Goal: Transaction & Acquisition: Purchase product/service

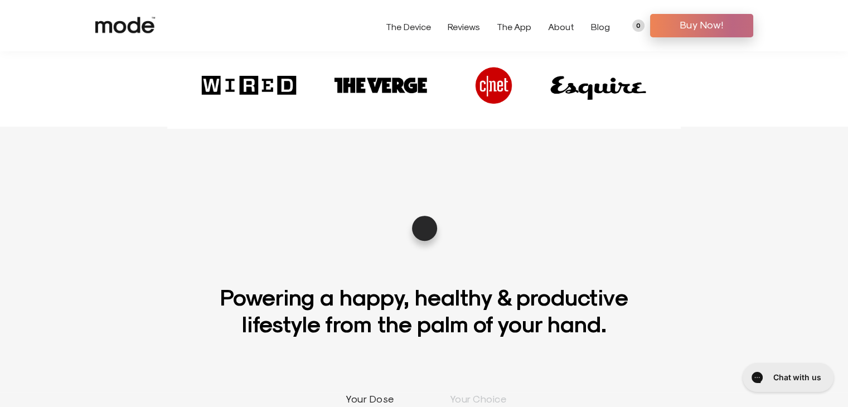
scroll to position [502, 0]
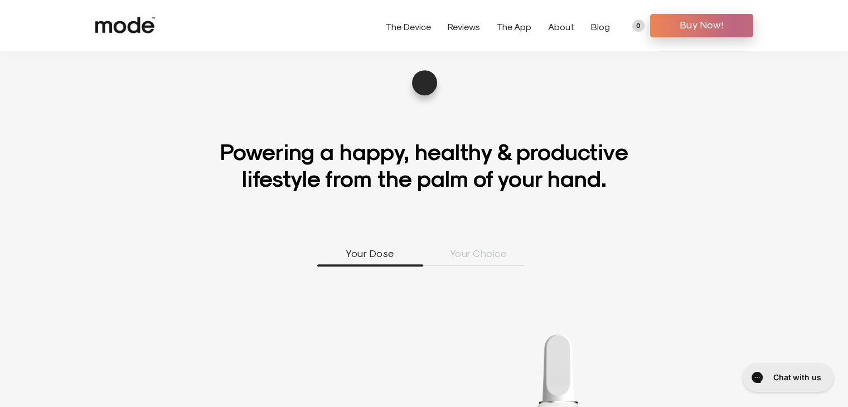
click at [555, 26] on link "About" at bounding box center [561, 26] width 26 height 11
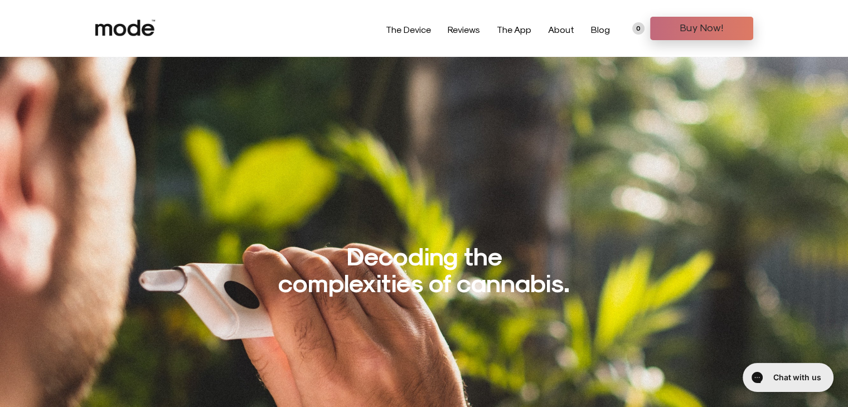
click at [695, 25] on span "Buy Now!" at bounding box center [701, 27] width 86 height 17
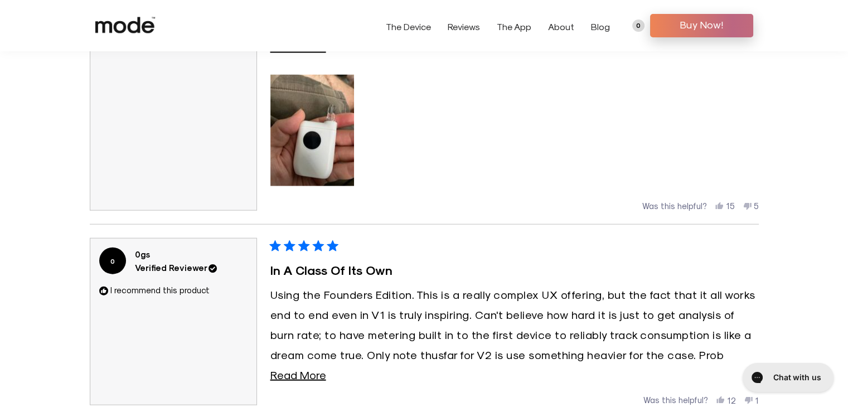
scroll to position [2509, 0]
